Goal: Communication & Community: Answer question/provide support

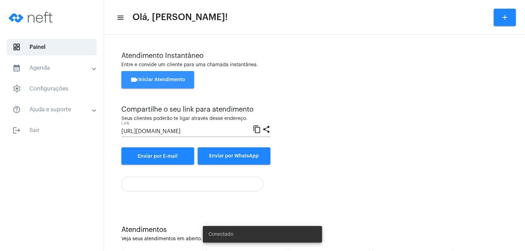
click at [179, 79] on span "videocam Iniciar Atendimento" at bounding box center [157, 79] width 55 height 5
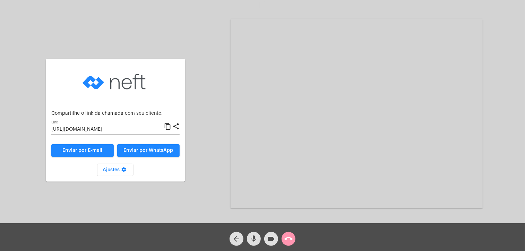
click at [167, 128] on mat-icon "content_copy" at bounding box center [167, 127] width 7 height 8
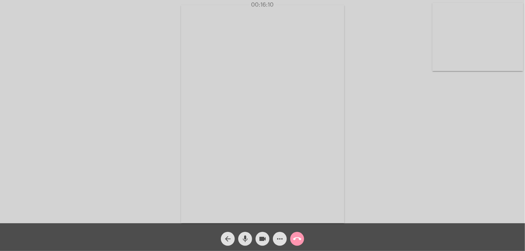
click at [453, 141] on div "Acessando Câmera e Microfone..." at bounding box center [263, 113] width 524 height 223
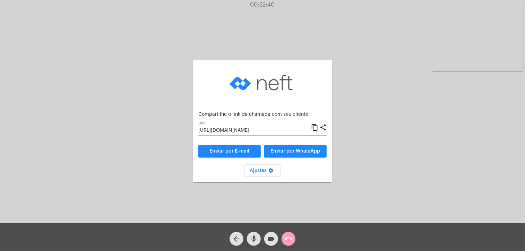
click at [286, 237] on mat-icon "call_end" at bounding box center [289, 239] width 8 height 8
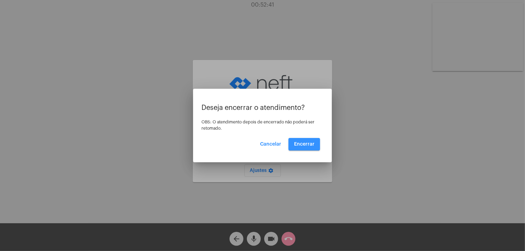
click at [308, 143] on span "Encerrar" at bounding box center [304, 144] width 20 height 5
